Goal: Information Seeking & Learning: Find specific page/section

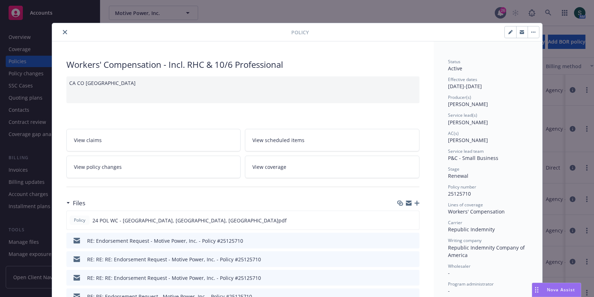
click at [63, 28] on button "close" at bounding box center [65, 32] width 9 height 9
click at [66, 33] on div "Overview" at bounding box center [50, 36] width 83 height 11
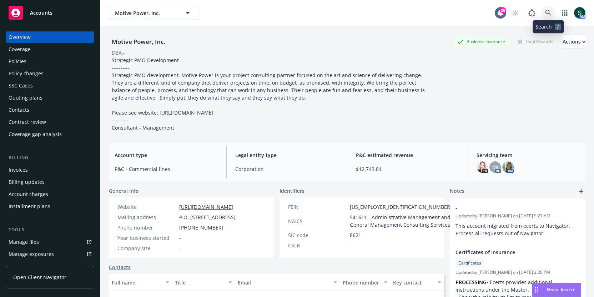
click at [547, 10] on icon at bounding box center [548, 13] width 6 height 6
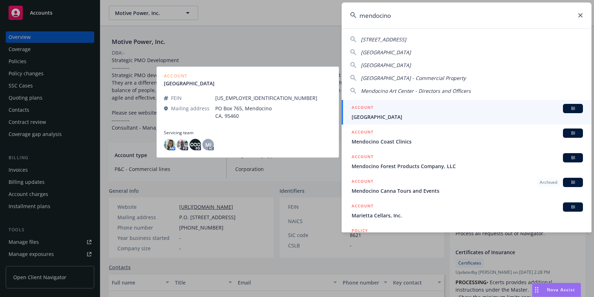
type input "mendocino"
click at [400, 116] on span "Mendocino Art Center" at bounding box center [467, 116] width 231 height 7
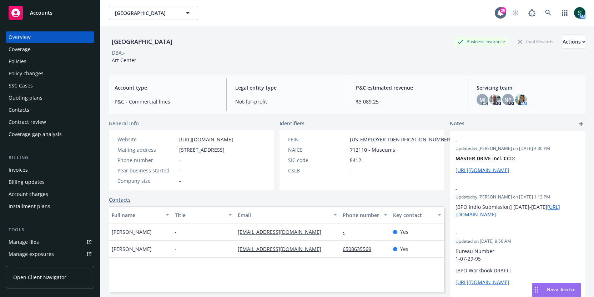
click at [555, 295] on div "Nova Assist" at bounding box center [556, 290] width 49 height 14
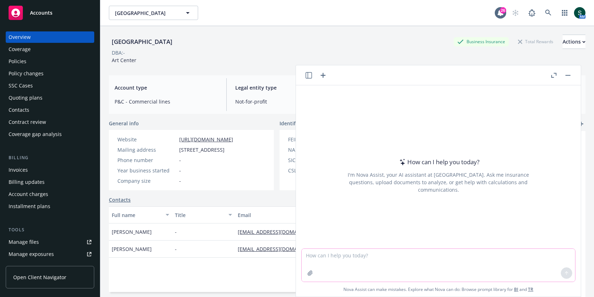
click at [456, 266] on textarea at bounding box center [438, 265] width 273 height 33
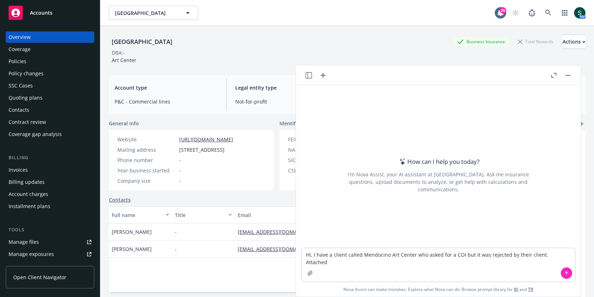
click at [43, 64] on div "Policies" at bounding box center [50, 61] width 83 height 11
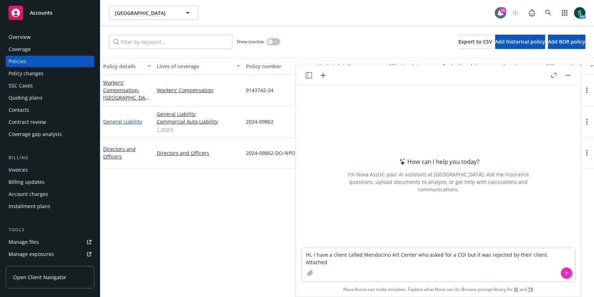
click at [131, 121] on link "General Liability" at bounding box center [122, 121] width 39 height 7
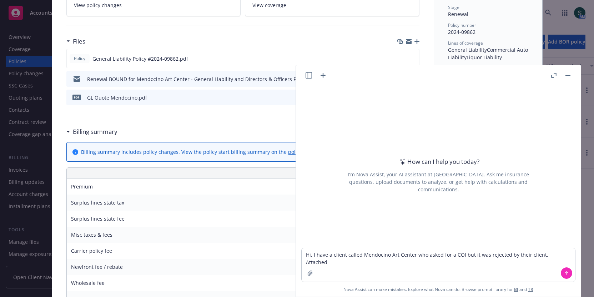
scroll to position [163, 0]
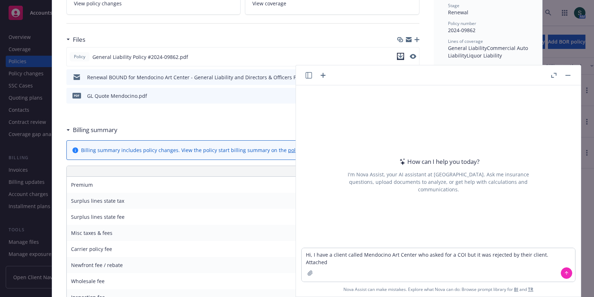
click at [401, 56] on icon "download file" at bounding box center [401, 57] width 6 height 6
click at [469, 268] on textarea "Hi, I have a client called Mendocino Art Center who asked for a COI but it was …" at bounding box center [438, 265] width 273 height 34
click at [310, 274] on icon "button" at bounding box center [310, 273] width 5 height 5
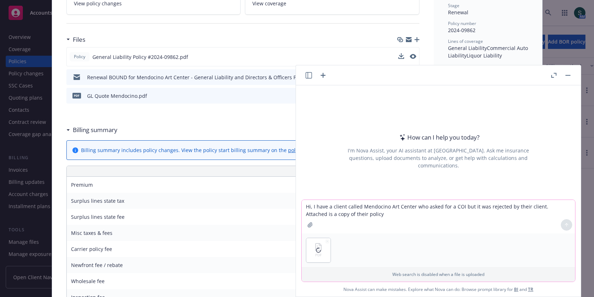
click at [362, 217] on textarea "Hi, I have a client called Mendocino Art Center who asked for a COI but it was …" at bounding box center [438, 217] width 273 height 34
type textarea "Hi, I have a client called Mendocino Art Center who asked for a COI but it was …"
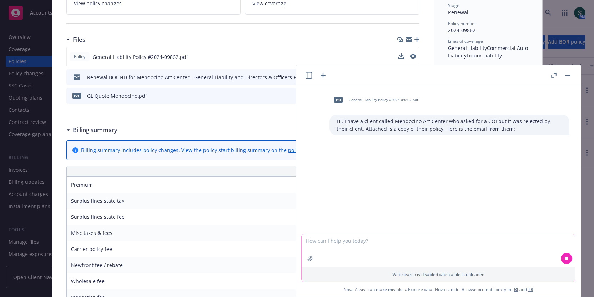
paste textarea "Please see below a response from one of our potential on-site instructors. He d…"
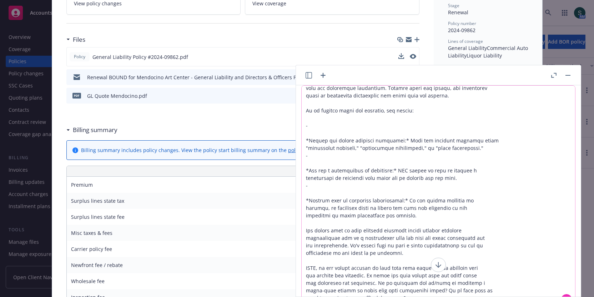
scroll to position [41, 0]
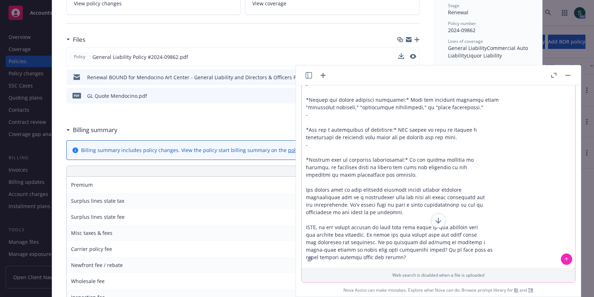
type textarea "Please see below a response from one of our potential on-site instructors. He d…"
click at [571, 259] on button at bounding box center [566, 258] width 11 height 11
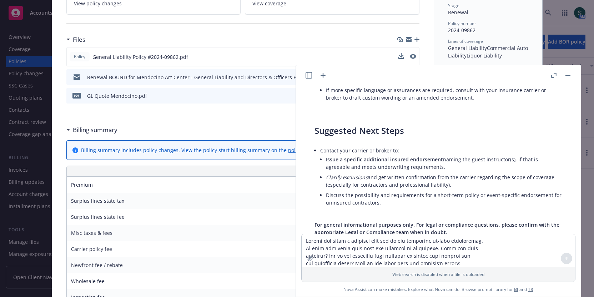
scroll to position [948, 0]
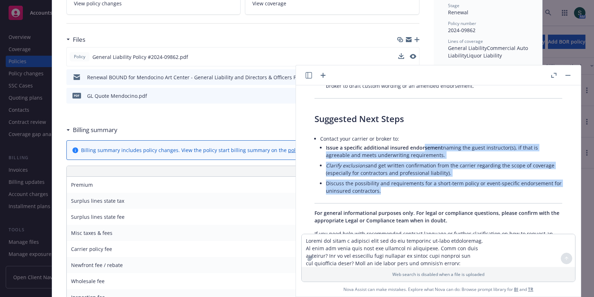
drag, startPoint x: 424, startPoint y: 116, endPoint x: 425, endPoint y: 169, distance: 53.2
click at [414, 178] on li "Discuss the possibility and requirements for a short-term policy or event-speci…" at bounding box center [444, 187] width 236 height 18
drag, startPoint x: 399, startPoint y: 161, endPoint x: 400, endPoint y: 108, distance: 53.2
click at [400, 133] on li "Contact your carrier or broker to: Issue a specific additional insured endorsem…" at bounding box center [441, 165] width 242 height 64
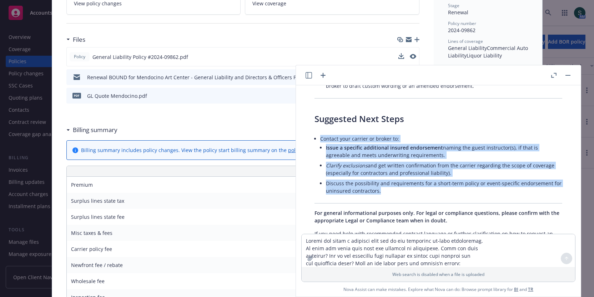
click at [411, 178] on li "Discuss the possibility and requirements for a short-term policy or event-speci…" at bounding box center [444, 187] width 236 height 18
drag, startPoint x: 402, startPoint y: 162, endPoint x: 405, endPoint y: 110, distance: 51.8
click at [405, 133] on li "Contact your carrier or broker to: Issue a specific additional insured endorsem…" at bounding box center [441, 165] width 242 height 64
click at [412, 133] on li "Contact your carrier or broker to: Issue a specific additional insured endorsem…" at bounding box center [441, 165] width 242 height 64
drag, startPoint x: 412, startPoint y: 165, endPoint x: 413, endPoint y: 114, distance: 50.7
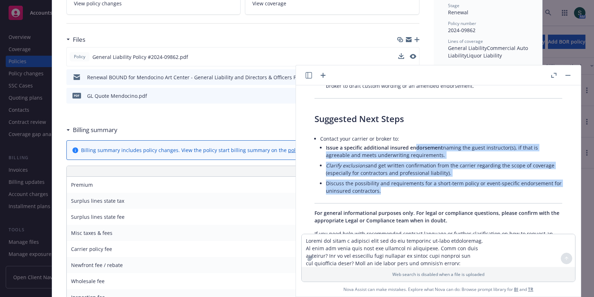
click at [413, 142] on ul "Issue a specific additional insured endorsement naming the guest instructor(s),…" at bounding box center [444, 169] width 236 height 54
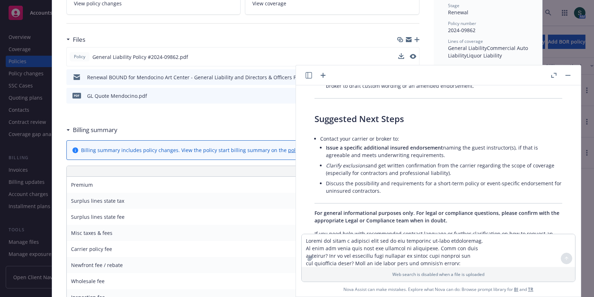
click at [390, 144] on span "Issue a specific additional insured endorsement" at bounding box center [384, 147] width 117 height 7
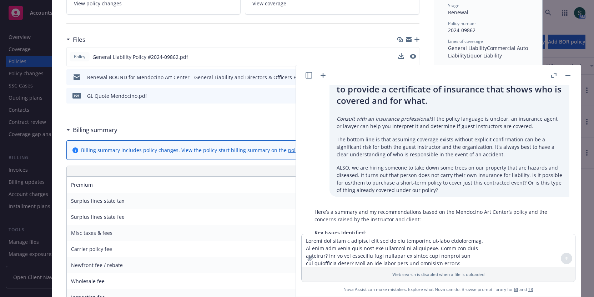
scroll to position [357, 0]
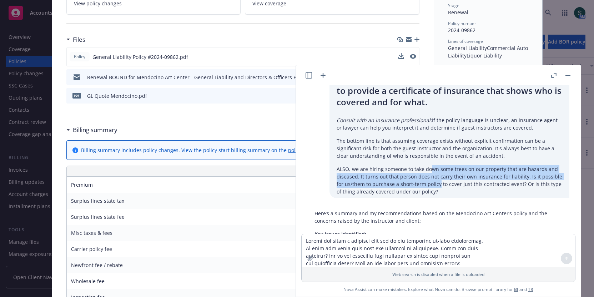
drag, startPoint x: 430, startPoint y: 172, endPoint x: 429, endPoint y: 151, distance: 21.4
click at [429, 165] on p "ALSO, we are hiring someone to take down some trees on our property that are ha…" at bounding box center [450, 180] width 226 height 30
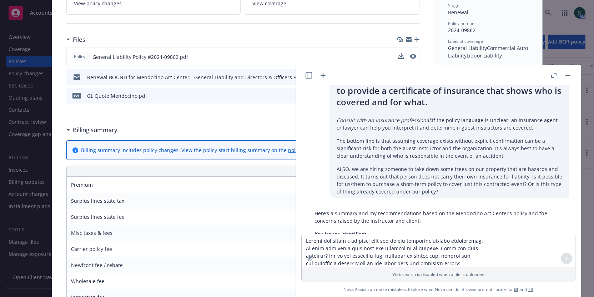
click at [404, 148] on div "Please see below a response from one of our potential on-site instructors. He d…" at bounding box center [449, 17] width 240 height 361
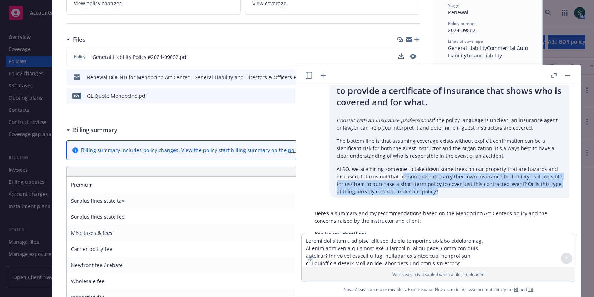
drag, startPoint x: 401, startPoint y: 161, endPoint x: 435, endPoint y: 178, distance: 37.5
click at [435, 178] on p "ALSO, we are hiring someone to take down some trees on our property that are ha…" at bounding box center [450, 180] width 226 height 30
click at [450, 176] on p "ALSO, we are hiring someone to take down some trees on our property that are ha…" at bounding box center [450, 180] width 226 height 30
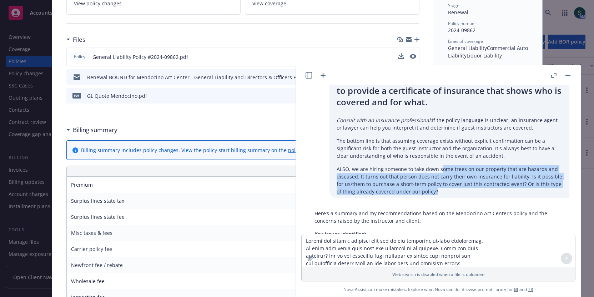
drag, startPoint x: 441, startPoint y: 175, endPoint x: 441, endPoint y: 152, distance: 22.1
click at [441, 165] on p "ALSO, we are hiring someone to take down some trees on our property that are ha…" at bounding box center [450, 180] width 226 height 30
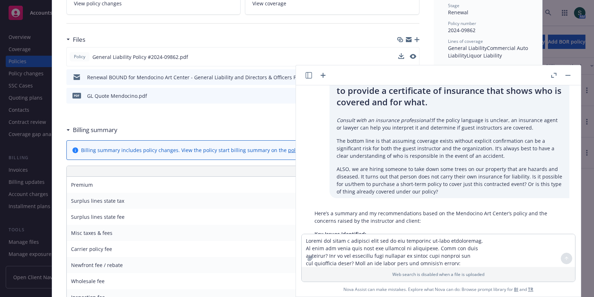
click at [422, 165] on p "ALSO, we are hiring someone to take down some trees on our property that are ha…" at bounding box center [450, 180] width 226 height 30
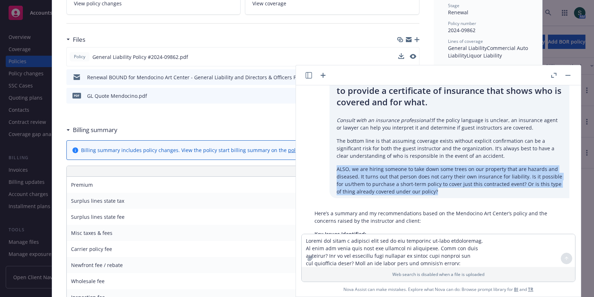
drag, startPoint x: 422, startPoint y: 145, endPoint x: 438, endPoint y: 183, distance: 41.6
click at [438, 183] on div "pdf General Liability Policy #2024-09862.pdf Hi, I have a client called Mendoci…" at bounding box center [438, 159] width 285 height 148
click at [447, 177] on p "ALSO, we are hiring someone to take down some trees on our property that are ha…" at bounding box center [450, 180] width 226 height 30
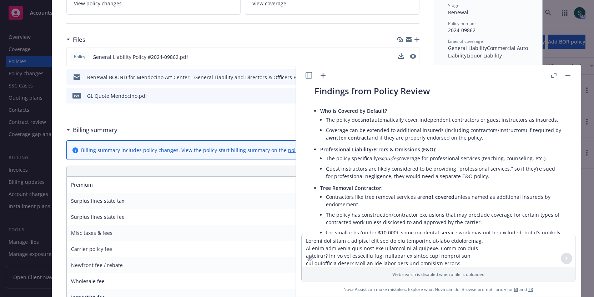
scroll to position [595, 0]
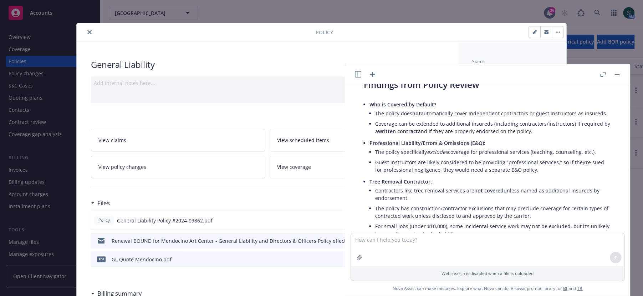
click at [91, 33] on icon "close" at bounding box center [89, 32] width 4 height 4
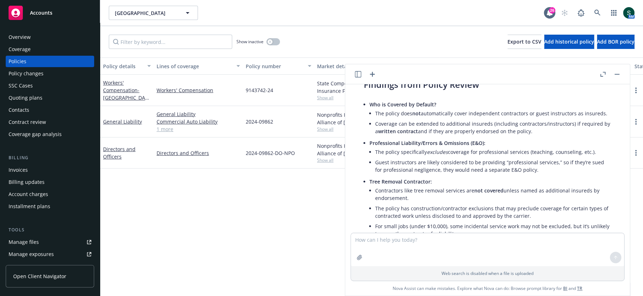
click at [616, 74] on button "button" at bounding box center [617, 74] width 9 height 9
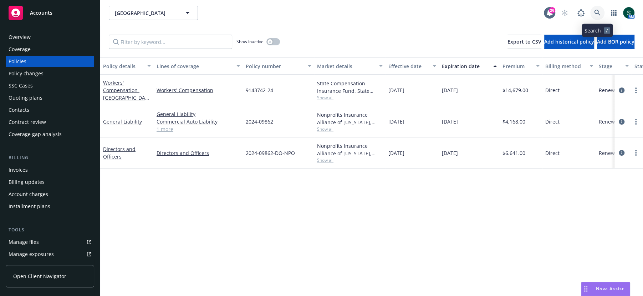
click at [601, 14] on link at bounding box center [598, 13] width 14 height 14
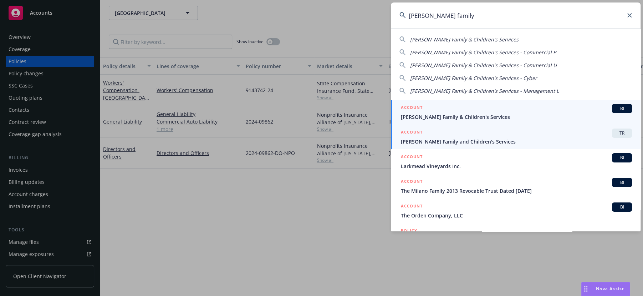
type input "solano family"
click at [470, 107] on div "ACCOUNT BI" at bounding box center [516, 108] width 231 height 9
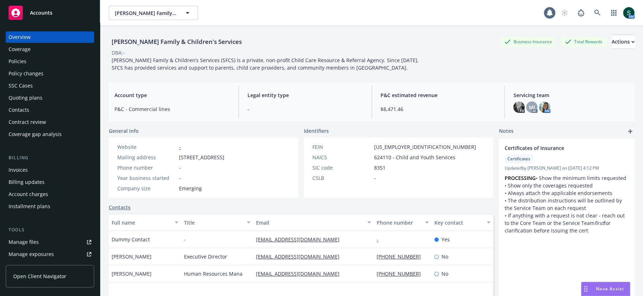
click at [34, 64] on div "Policies" at bounding box center [50, 61] width 83 height 11
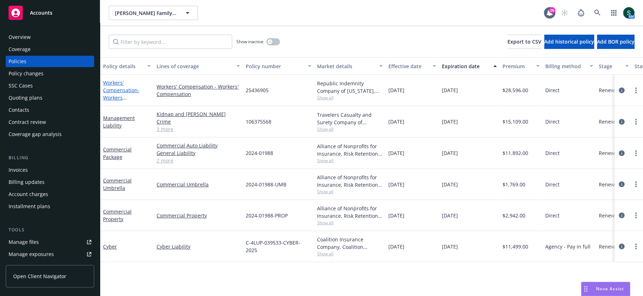
click at [112, 90] on link "Workers' Compensation - Workers Compensation" at bounding box center [121, 93] width 36 height 29
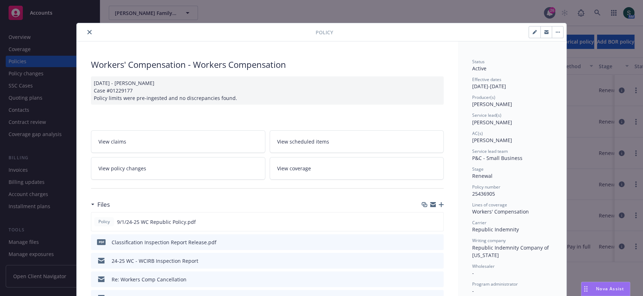
scroll to position [117, 0]
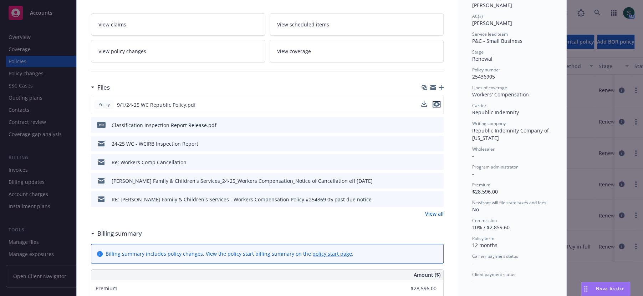
click at [438, 102] on icon "preview file" at bounding box center [437, 104] width 6 height 5
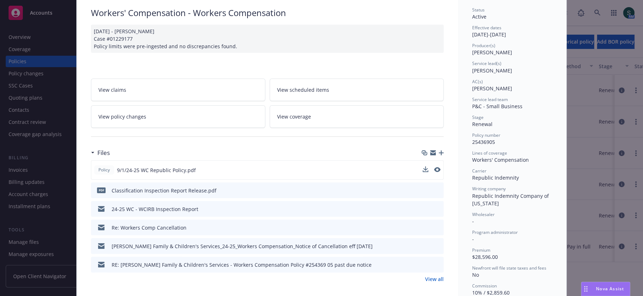
scroll to position [143, 0]
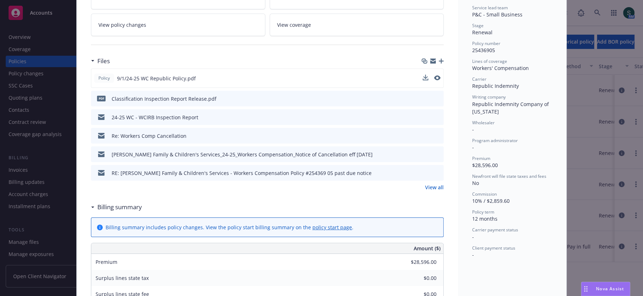
click at [439, 96] on icon "preview file" at bounding box center [437, 98] width 6 height 5
click at [437, 187] on link "View all" at bounding box center [434, 186] width 19 height 7
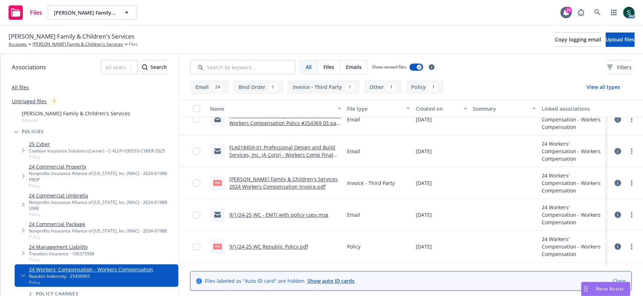
scroll to position [733, 0]
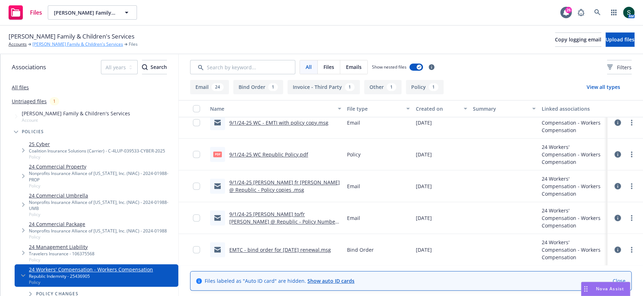
click at [57, 43] on link "[PERSON_NAME] Family & Children's Services" at bounding box center [77, 44] width 91 height 6
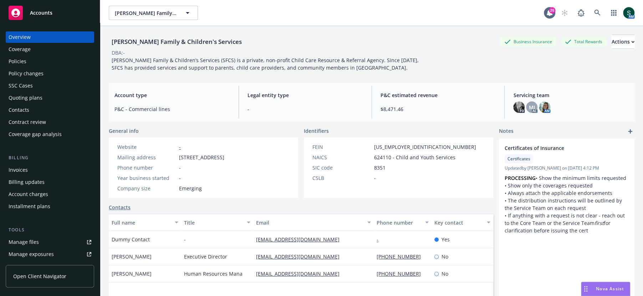
click at [32, 72] on div "Policy changes" at bounding box center [26, 73] width 35 height 11
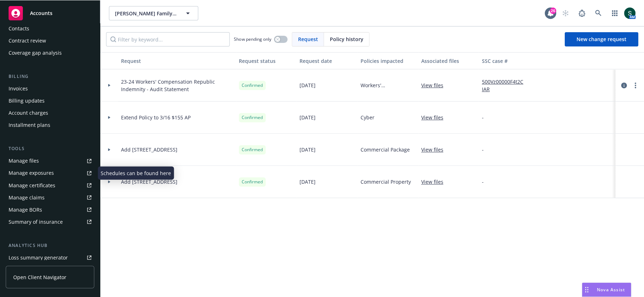
scroll to position [82, 0]
click at [33, 174] on div "Manage exposures" at bounding box center [31, 171] width 45 height 11
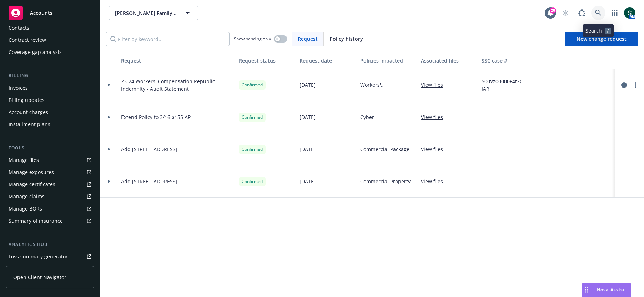
click at [598, 10] on icon at bounding box center [598, 13] width 6 height 6
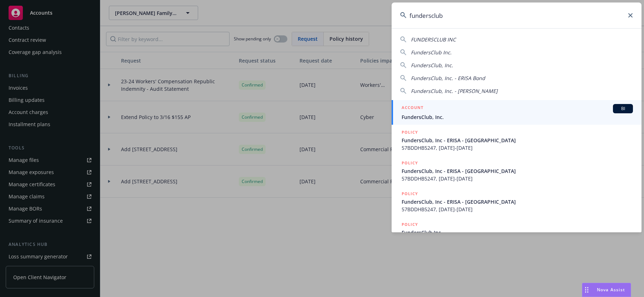
type input "fundersclub"
click at [458, 117] on span "FundersClub, Inc." at bounding box center [516, 116] width 231 height 7
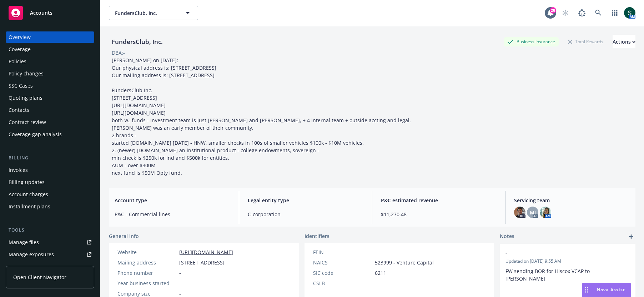
click at [40, 59] on div "Policies" at bounding box center [50, 61] width 83 height 11
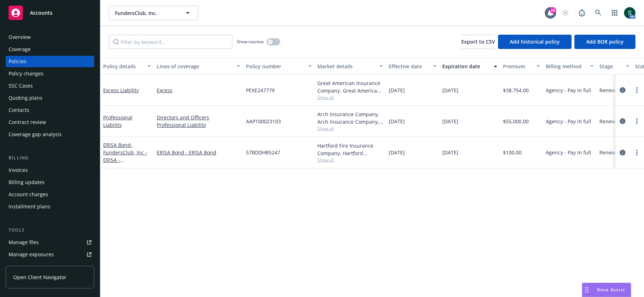
click at [32, 99] on div "Quoting plans" at bounding box center [26, 97] width 34 height 11
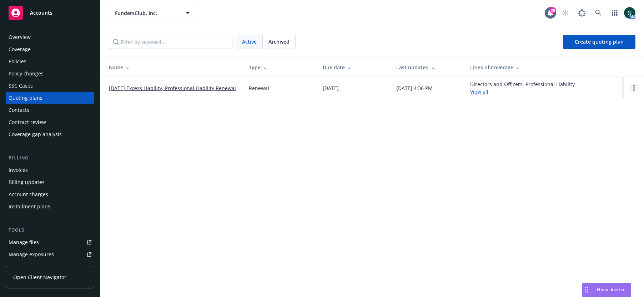
click at [635, 86] on link "Open options" at bounding box center [634, 88] width 9 height 9
click at [512, 155] on div "FundersClub, Inc. FundersClub, Inc. 26 AM Active Archived Create quoting plan N…" at bounding box center [372, 148] width 544 height 297
click at [200, 89] on link "09/13/25 Excess Liability, Professional Liability Renewal" at bounding box center [172, 87] width 127 height 7
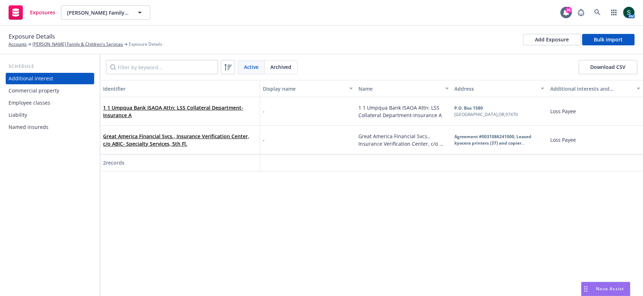
click at [50, 102] on div "Employee classes" at bounding box center [50, 102] width 83 height 11
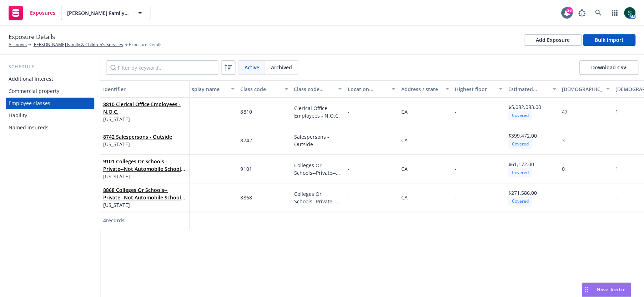
scroll to position [0, 9]
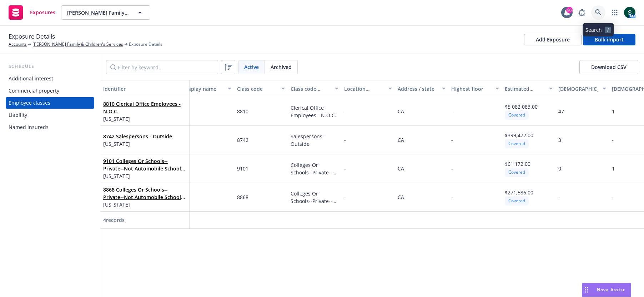
click at [597, 13] on icon at bounding box center [598, 12] width 6 height 6
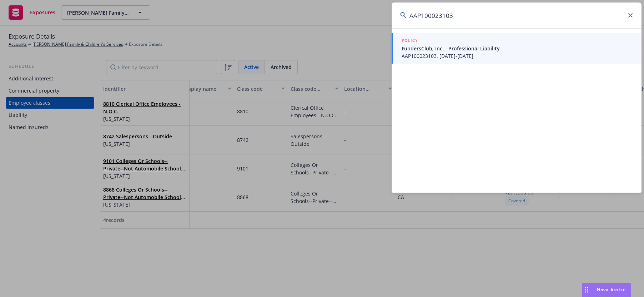
type input "AAP100023103"
click at [466, 57] on span "AAP100023103, 09/13/2024-09/13/2025" at bounding box center [516, 55] width 231 height 7
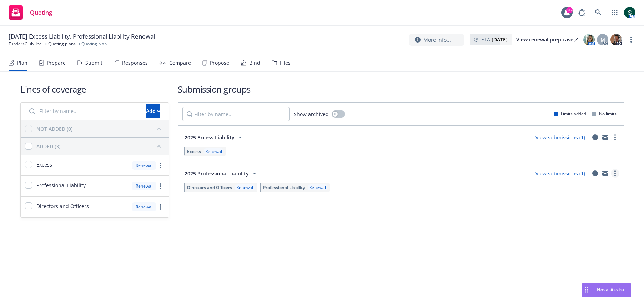
click at [616, 171] on icon "more" at bounding box center [614, 173] width 1 height 6
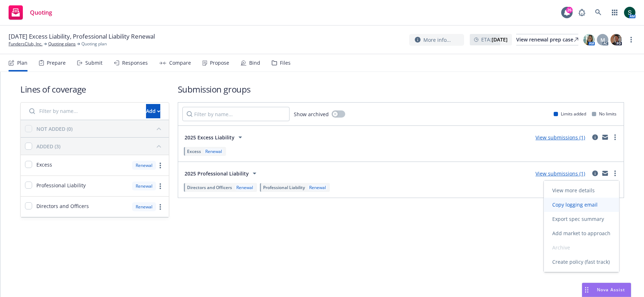
click at [589, 207] on span "Copy logging email" at bounding box center [575, 204] width 62 height 7
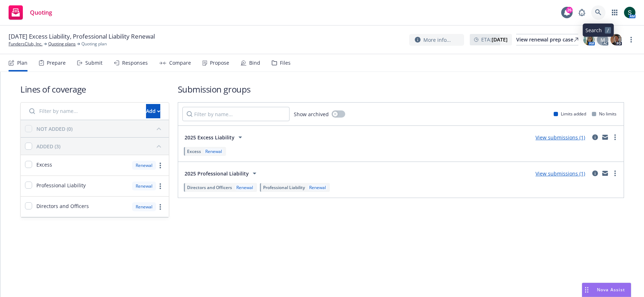
click at [597, 13] on icon at bounding box center [598, 12] width 6 height 6
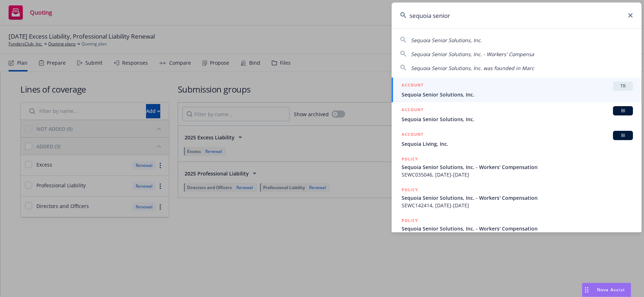
type input "sequoia senior"
click at [466, 95] on span "Sequoia Senior Solutions, Inc." at bounding box center [516, 94] width 231 height 7
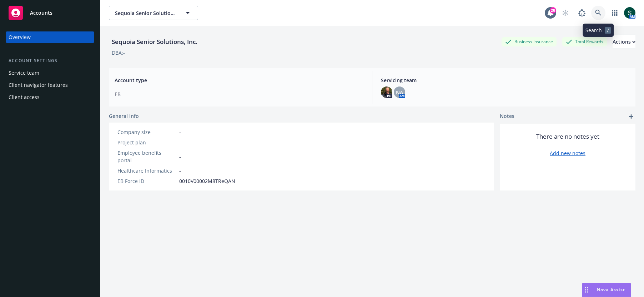
click at [601, 8] on link at bounding box center [598, 13] width 14 height 14
click at [596, 11] on icon at bounding box center [598, 13] width 6 height 6
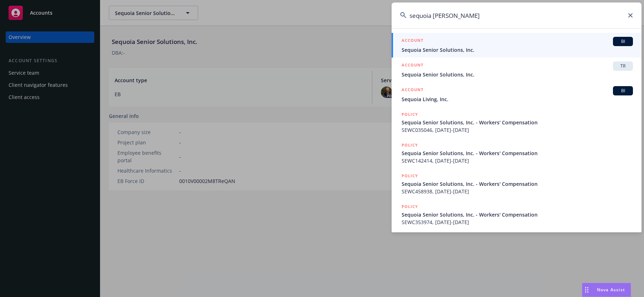
type input "sequoia [PERSON_NAME]"
click at [453, 46] on span "Sequoia Senior Solutions, Inc." at bounding box center [516, 49] width 231 height 7
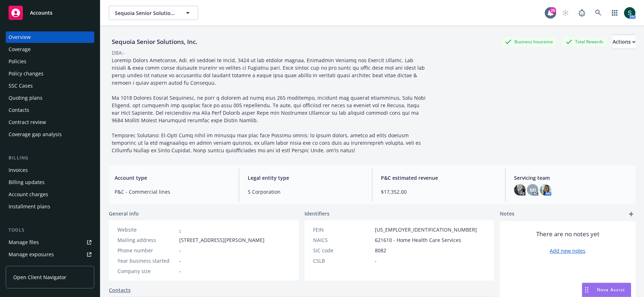
click at [34, 63] on div "Policies" at bounding box center [50, 61] width 83 height 11
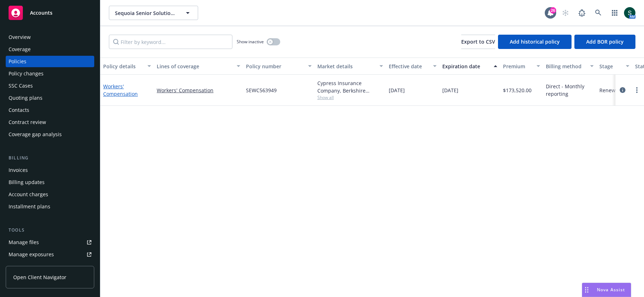
click at [119, 91] on link "Workers' Compensation" at bounding box center [120, 90] width 35 height 14
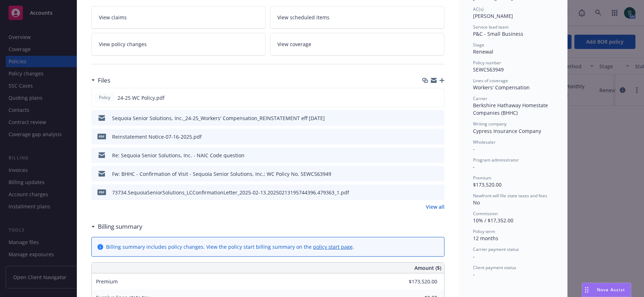
scroll to position [133, 0]
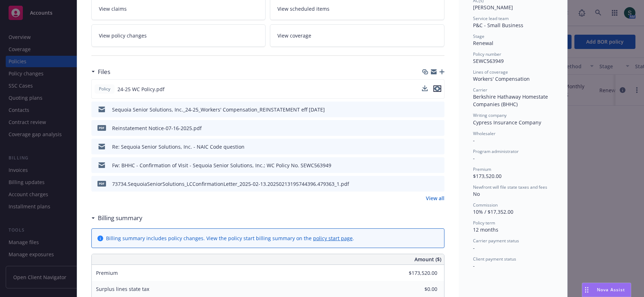
click at [440, 88] on icon "preview file" at bounding box center [437, 88] width 6 height 5
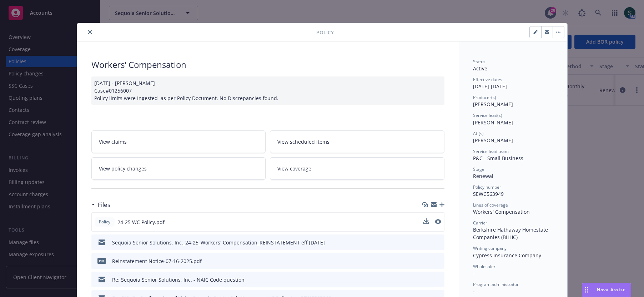
click at [88, 32] on icon "close" at bounding box center [90, 32] width 4 height 4
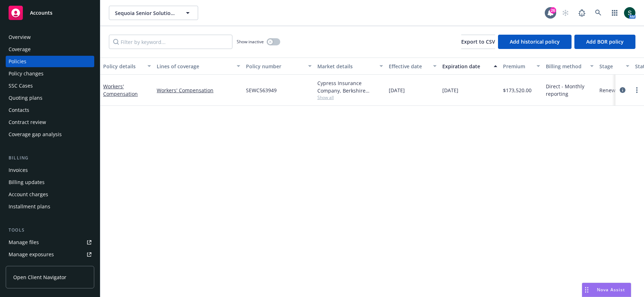
click at [600, 284] on div "Nova Assist" at bounding box center [606, 290] width 49 height 14
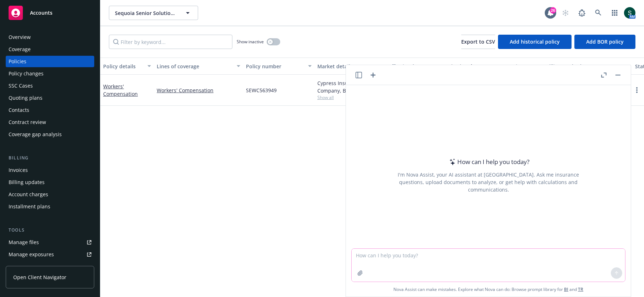
click at [449, 262] on textarea at bounding box center [488, 264] width 273 height 33
click at [362, 274] on icon "button" at bounding box center [360, 273] width 6 height 6
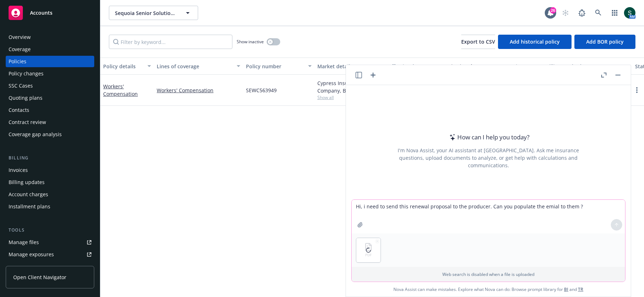
click at [592, 209] on textarea "Hi, i need to send this renewal proposal to the producer. Can you populate the …" at bounding box center [488, 216] width 273 height 34
type textarea "Hi, i need to send this renewal proposal to the producer. Can you populate the …"
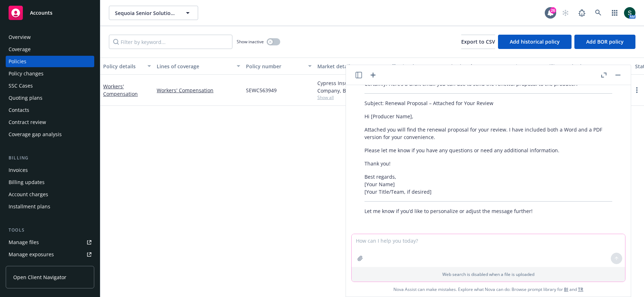
scroll to position [67, 0]
click at [441, 247] on textarea at bounding box center [488, 250] width 273 height 33
type textarea "can you expand on it?"
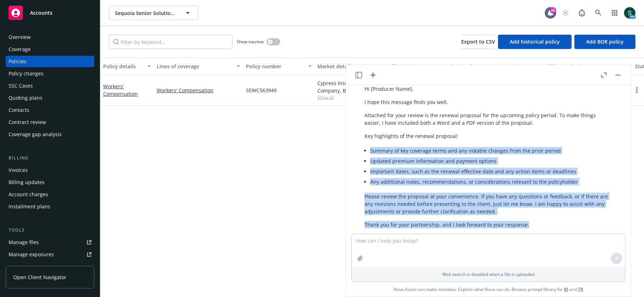
scroll to position [264, 0]
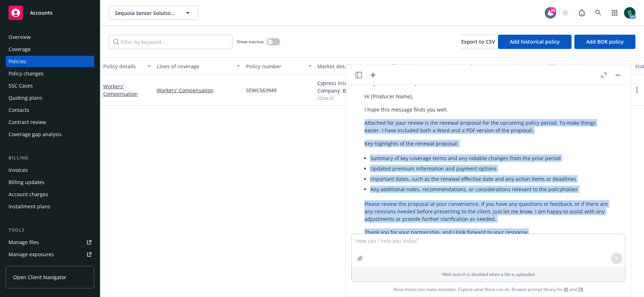
drag, startPoint x: 530, startPoint y: 181, endPoint x: 365, endPoint y: 117, distance: 176.5
click at [365, 117] on div "Absolutely! Here’s a more detailed and professional email draft for sending the…" at bounding box center [488, 172] width 262 height 244
copy div "Attached for your review is the renewal proposal for the upcoming policy period…"
